Goal: Task Accomplishment & Management: Use online tool/utility

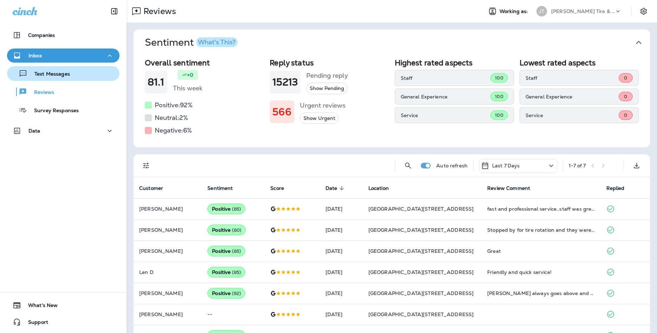
click at [42, 77] on p "Text Messages" at bounding box center [48, 74] width 43 height 7
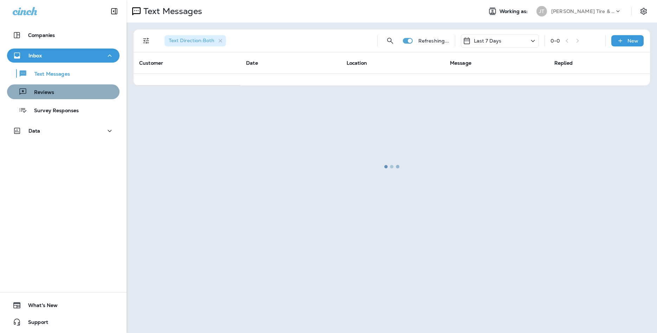
click at [63, 91] on div "Reviews" at bounding box center [63, 91] width 107 height 11
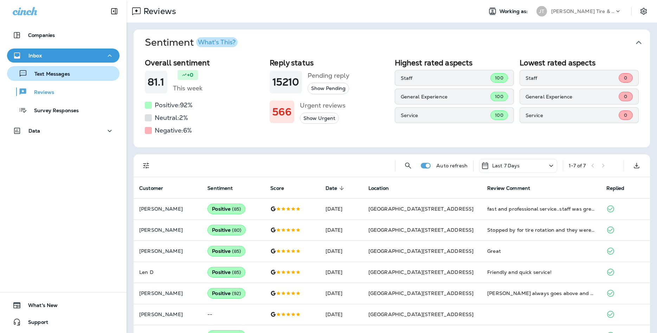
click at [67, 76] on p "Text Messages" at bounding box center [48, 74] width 43 height 7
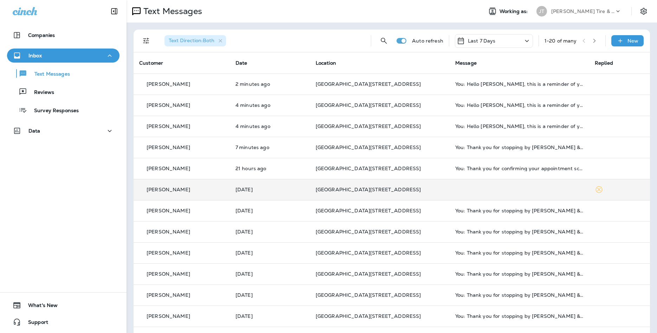
click at [517, 187] on td at bounding box center [520, 189] width 140 height 21
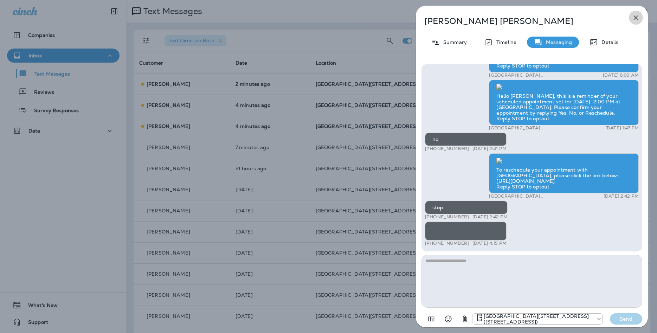
click at [632, 17] on icon "button" at bounding box center [636, 17] width 8 height 8
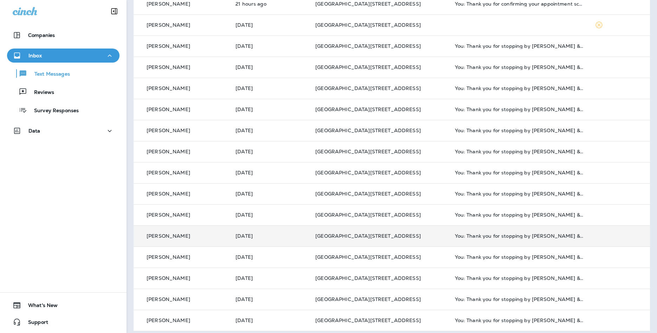
scroll to position [169, 0]
